Goal: Find specific page/section: Find specific page/section

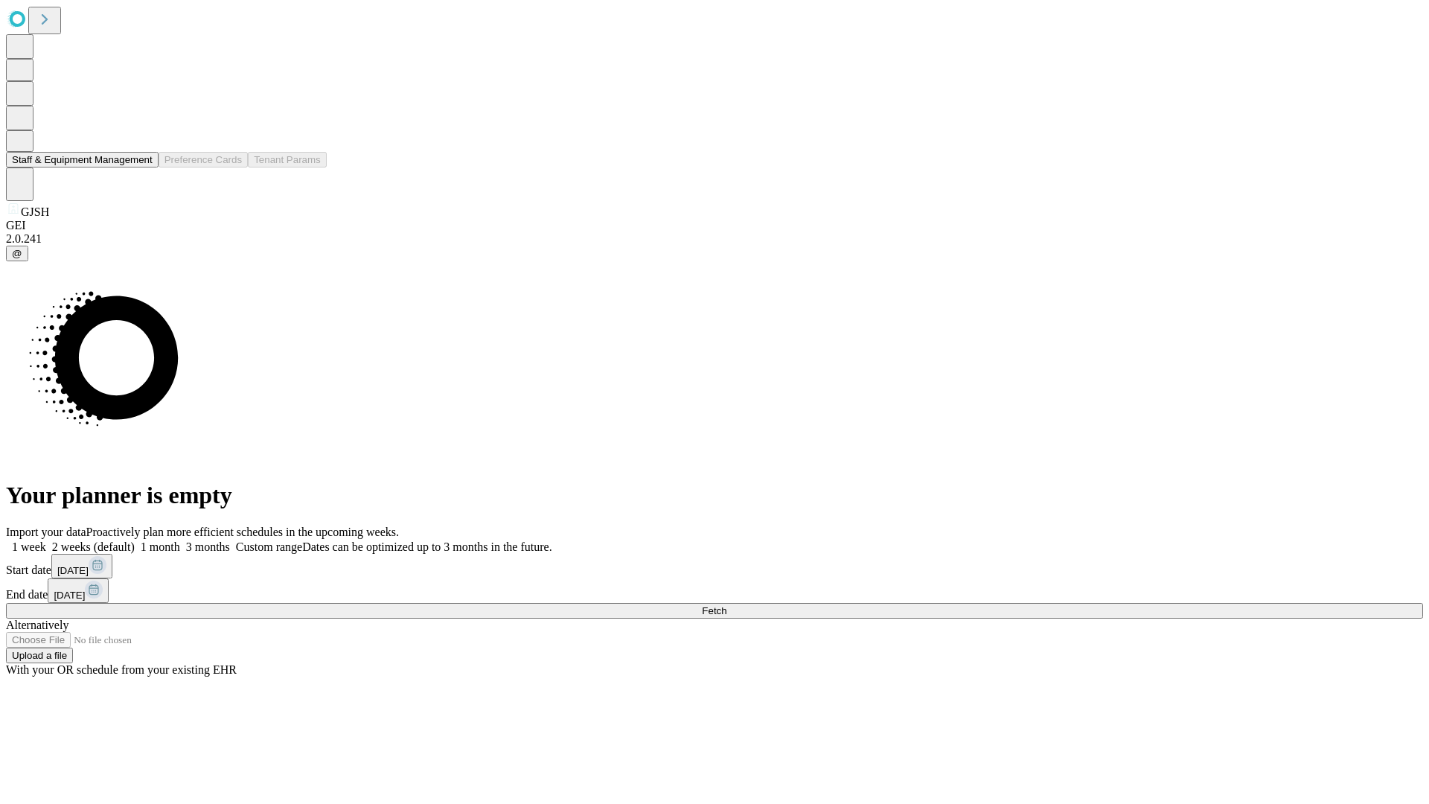
click at [142, 167] on button "Staff & Equipment Management" at bounding box center [82, 160] width 153 height 16
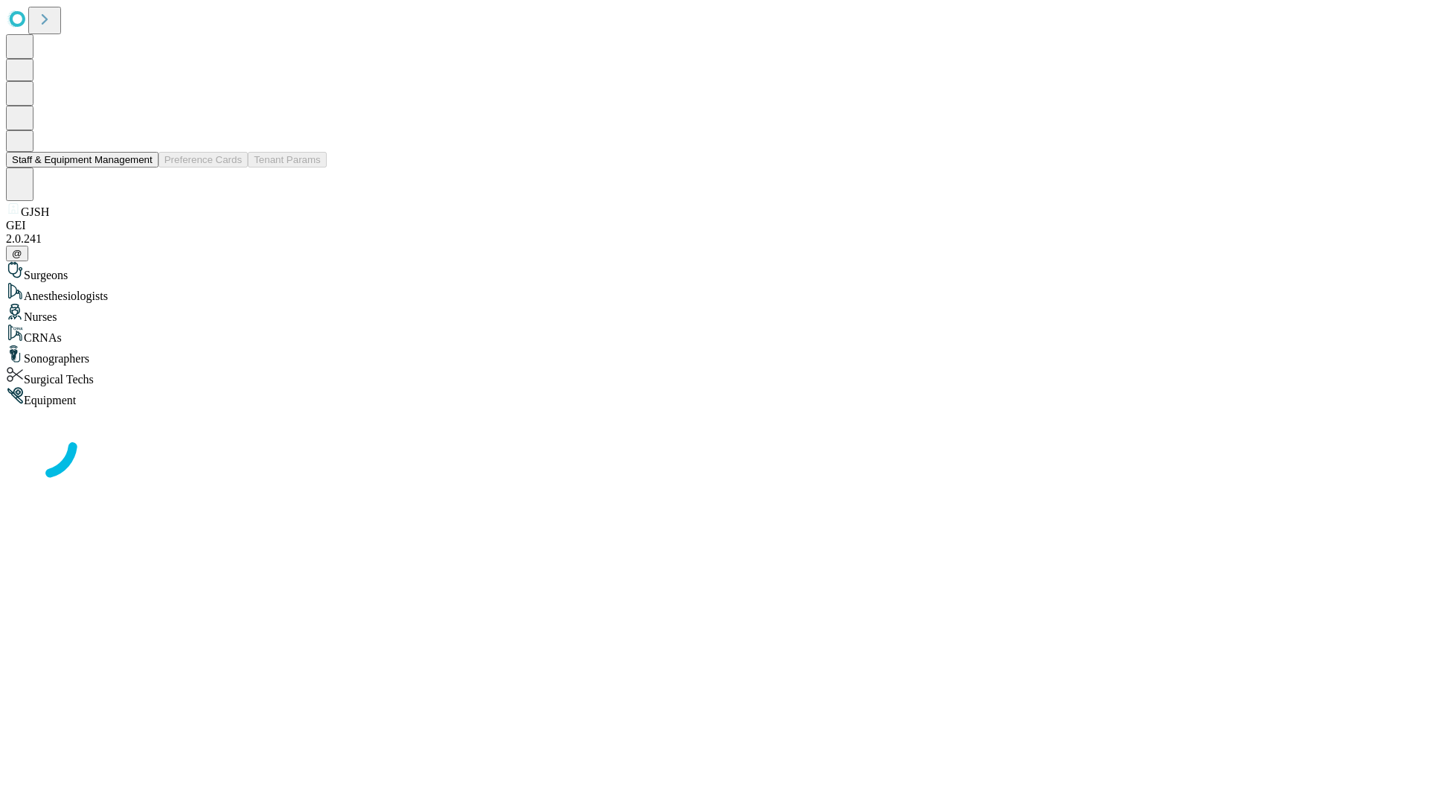
click at [142, 167] on button "Staff & Equipment Management" at bounding box center [82, 160] width 153 height 16
